Goal: Information Seeking & Learning: Learn about a topic

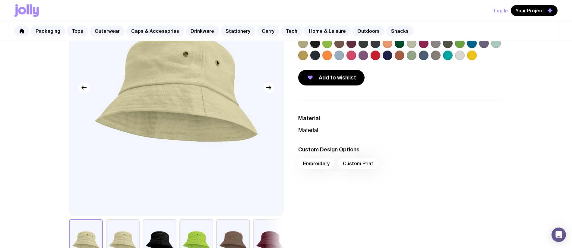
scroll to position [61, 0]
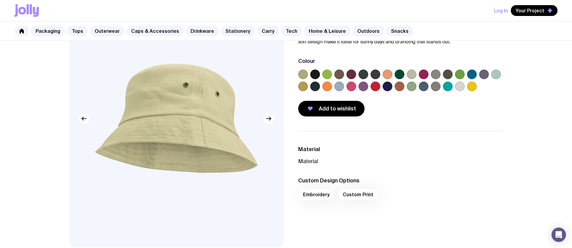
click at [306, 73] on label at bounding box center [303, 75] width 10 height 10
click at [0, 0] on input "radio" at bounding box center [0, 0] width 0 height 0
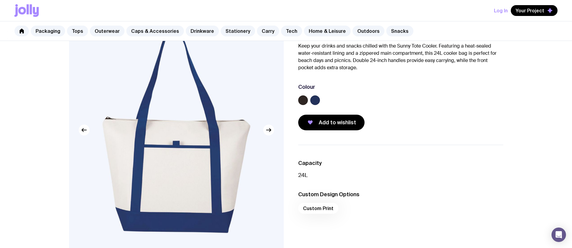
scroll to position [45, 0]
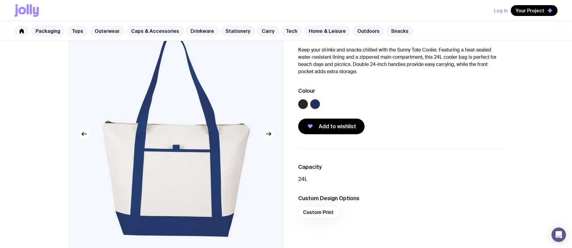
click at [316, 105] on label at bounding box center [315, 104] width 10 height 10
click at [0, 0] on input "radio" at bounding box center [0, 0] width 0 height 0
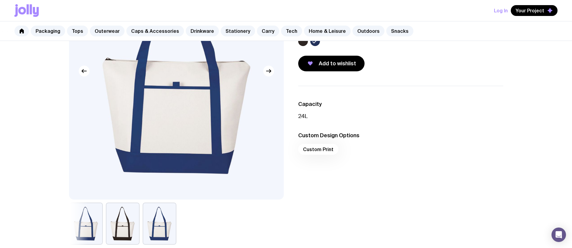
scroll to position [77, 0]
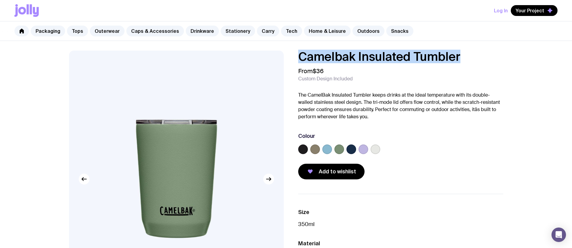
drag, startPoint x: 302, startPoint y: 56, endPoint x: 488, endPoint y: 51, distance: 185.9
click at [488, 51] on h1 "Camelbak Insulated Tumbler" at bounding box center [400, 57] width 205 height 12
click at [212, 120] on img at bounding box center [176, 179] width 215 height 257
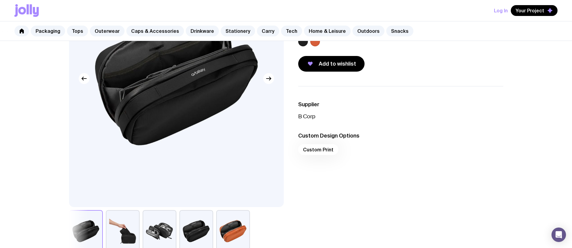
scroll to position [26, 0]
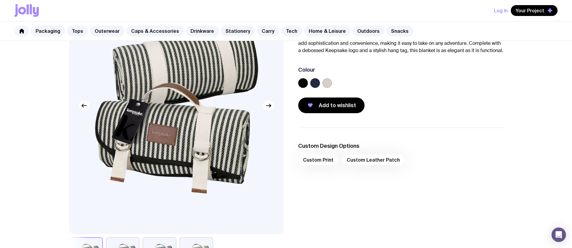
scroll to position [132, 0]
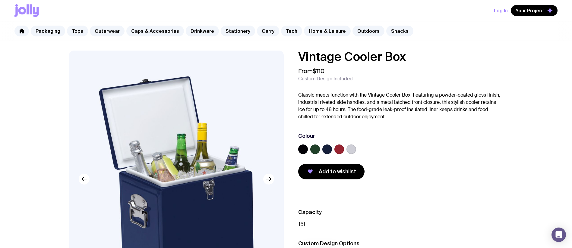
scroll to position [8, 0]
